Goal: Information Seeking & Learning: Learn about a topic

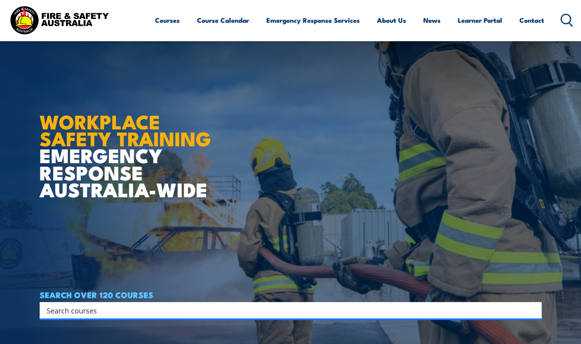
scroll to position [253, 0]
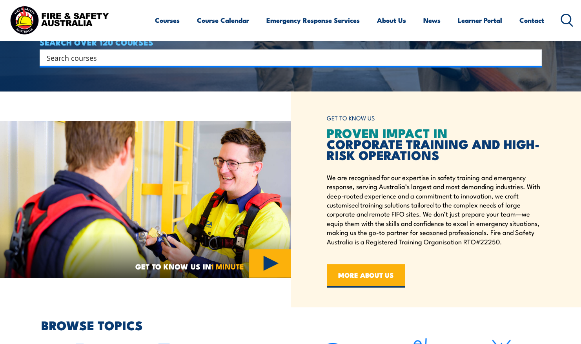
click at [104, 59] on input "Search input" at bounding box center [286, 58] width 478 height 12
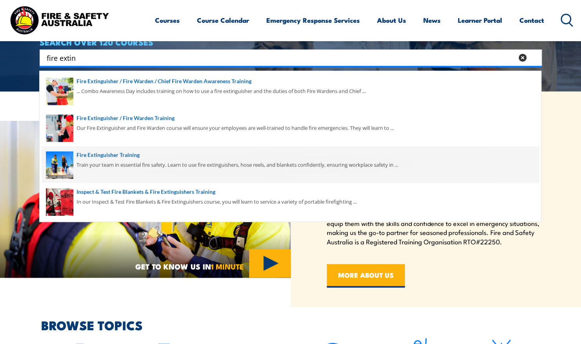
type input "fire extin"
click at [91, 153] on span at bounding box center [290, 164] width 497 height 37
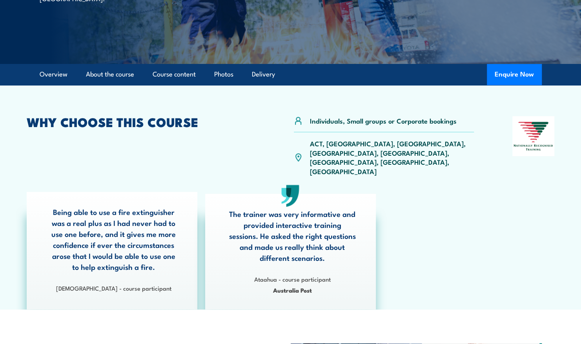
scroll to position [162, 0]
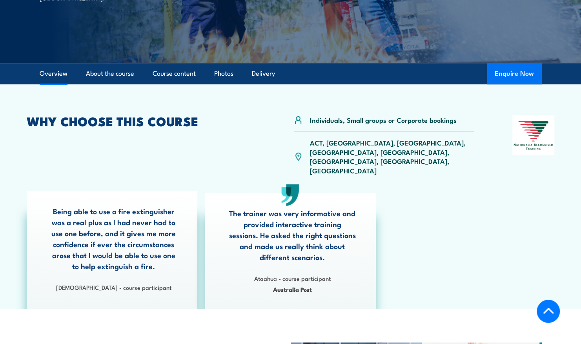
click at [522, 73] on button "Enquire Now" at bounding box center [514, 73] width 55 height 21
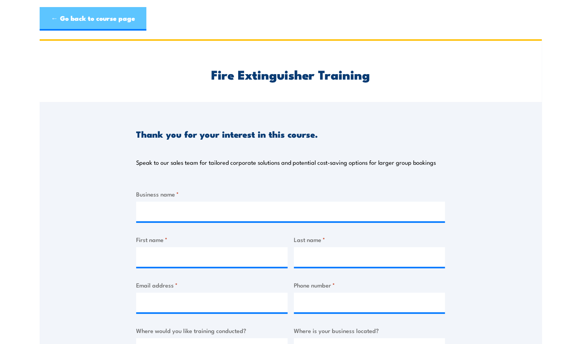
click at [60, 16] on link "← Go back to course page" at bounding box center [93, 19] width 107 height 24
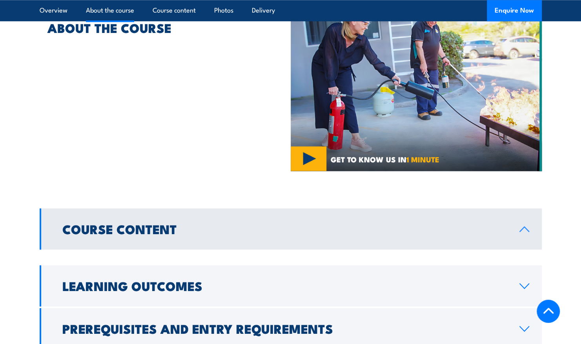
scroll to position [502, 0]
click at [220, 209] on link "Course Content" at bounding box center [291, 228] width 502 height 41
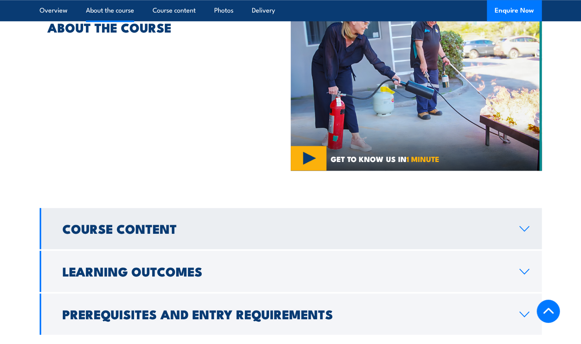
click at [220, 209] on link "Course Content" at bounding box center [291, 228] width 502 height 41
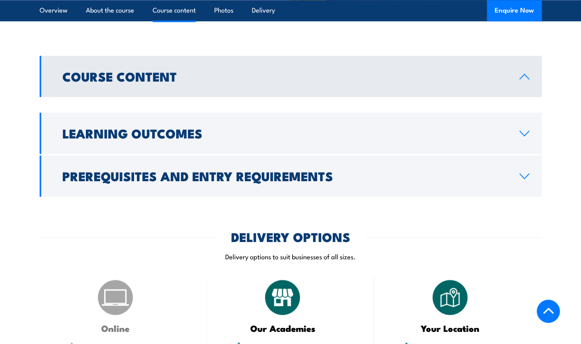
scroll to position [657, 0]
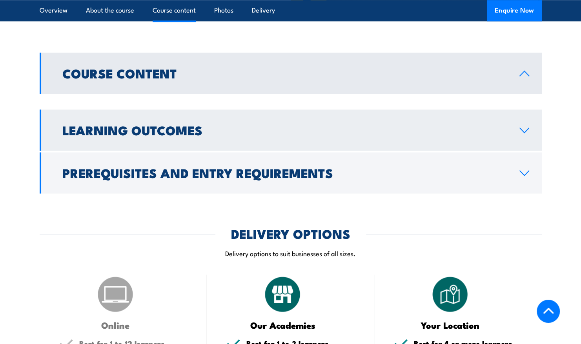
click at [215, 116] on link "Learning Outcomes" at bounding box center [291, 129] width 502 height 41
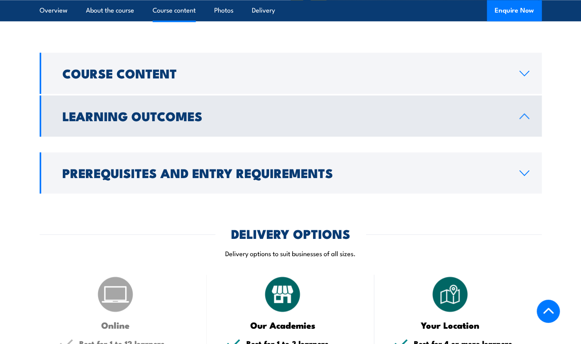
click at [224, 110] on h2 "Learning Outcomes" at bounding box center [284, 115] width 444 height 11
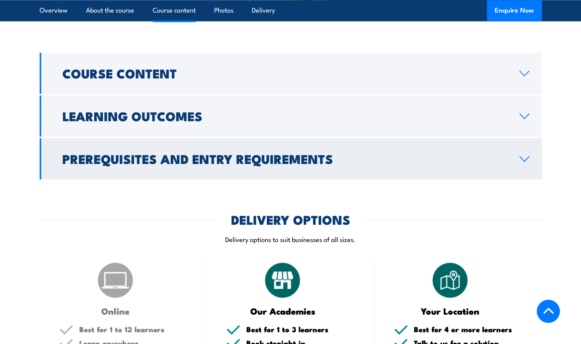
click at [226, 153] on h2 "Prerequisites and Entry Requirements" at bounding box center [284, 158] width 444 height 11
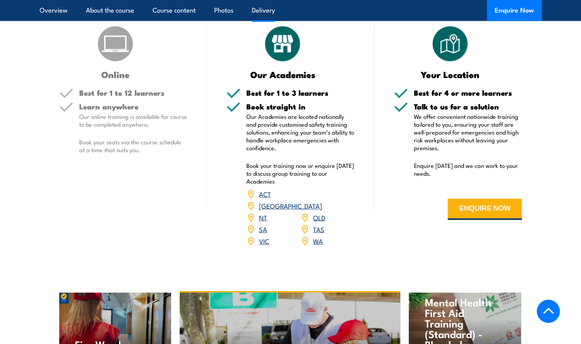
scroll to position [894, 0]
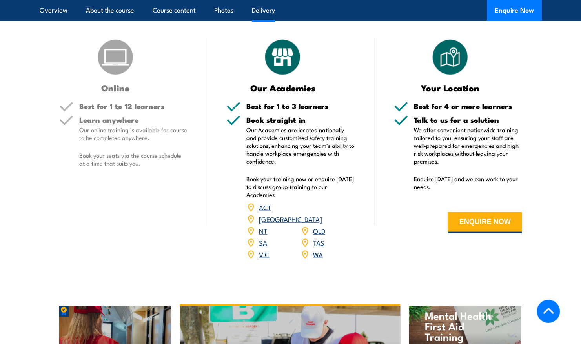
click at [319, 214] on link "NSW" at bounding box center [290, 218] width 63 height 9
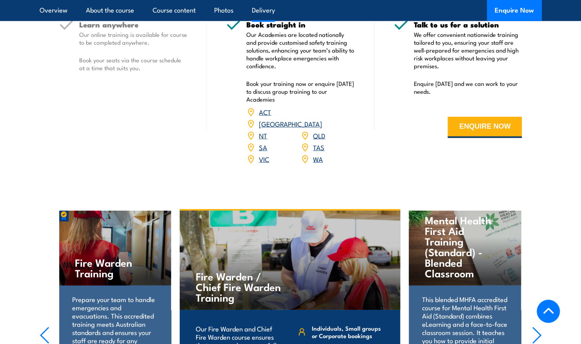
scroll to position [992, 0]
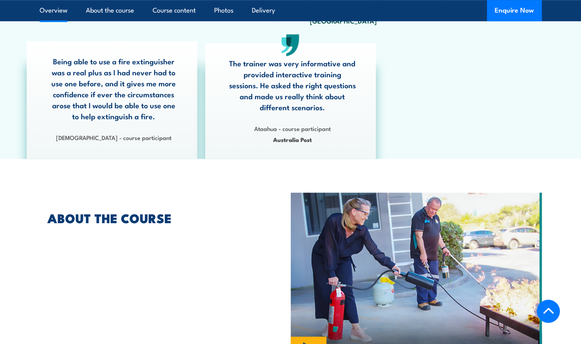
scroll to position [310, 0]
